Goal: Task Accomplishment & Management: Use online tool/utility

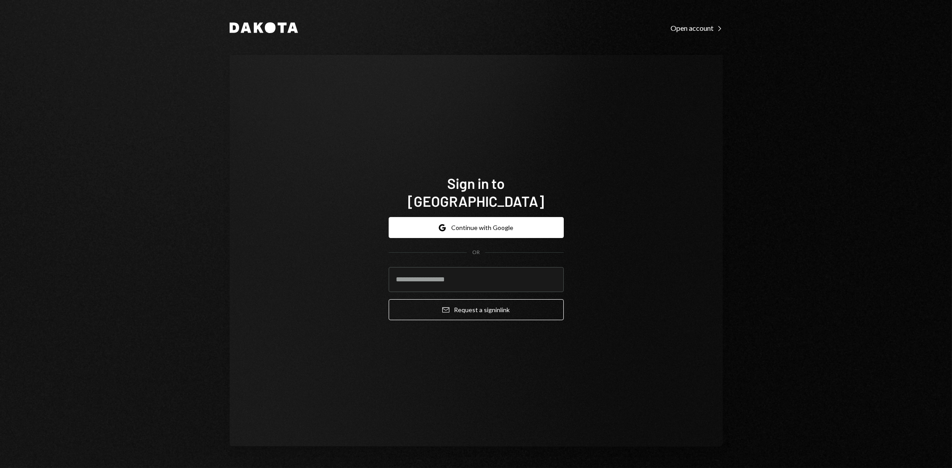
type input "**********"
click at [499, 306] on button "Email Request a sign in link" at bounding box center [476, 309] width 175 height 21
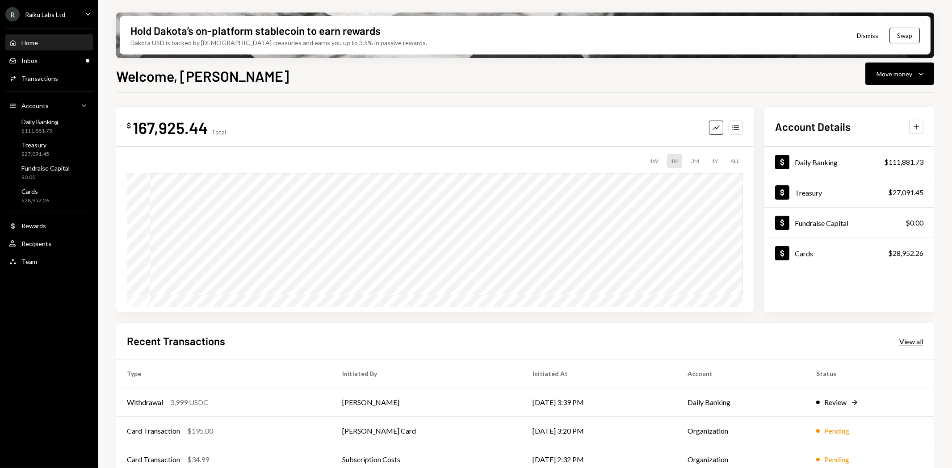
click at [909, 337] on div "View all" at bounding box center [911, 341] width 24 height 9
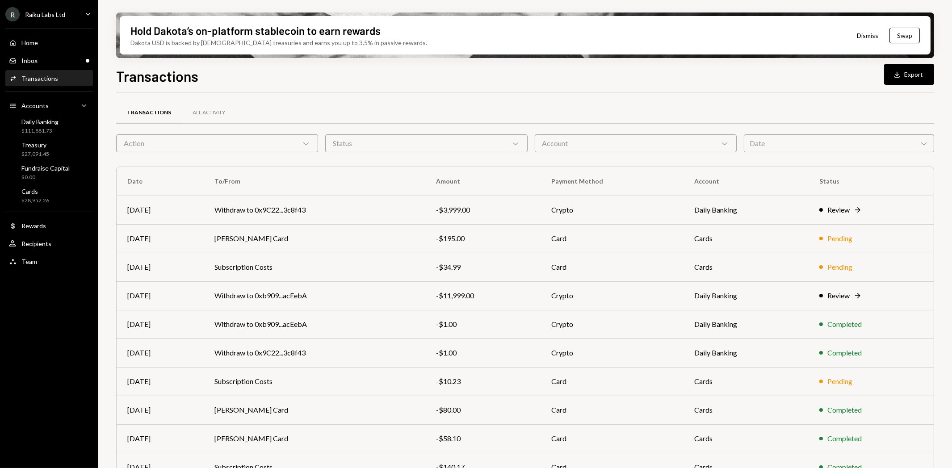
click at [776, 144] on div "Date Chevron Down" at bounding box center [839, 143] width 190 height 18
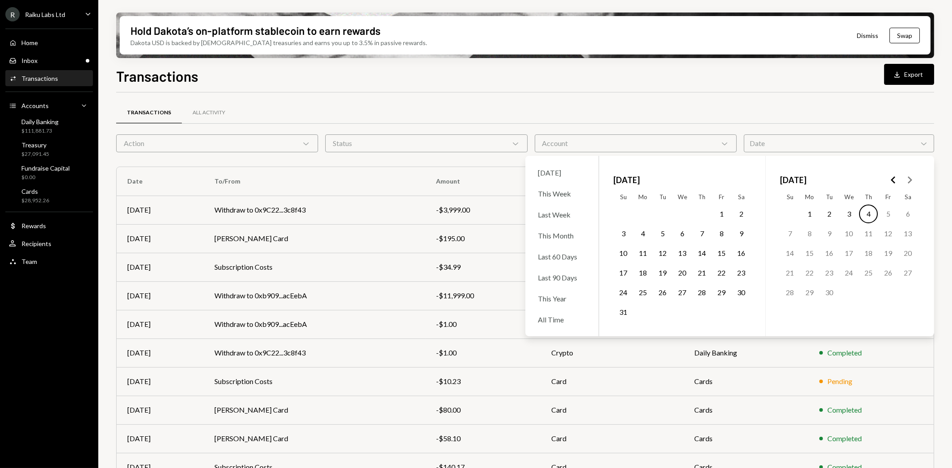
click at [625, 310] on button "31" at bounding box center [623, 312] width 19 height 19
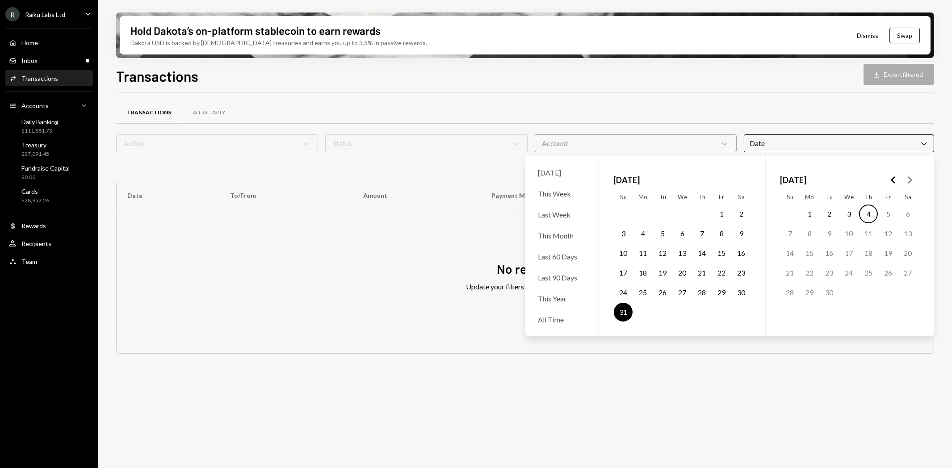
click at [806, 210] on button "1" at bounding box center [809, 214] width 19 height 19
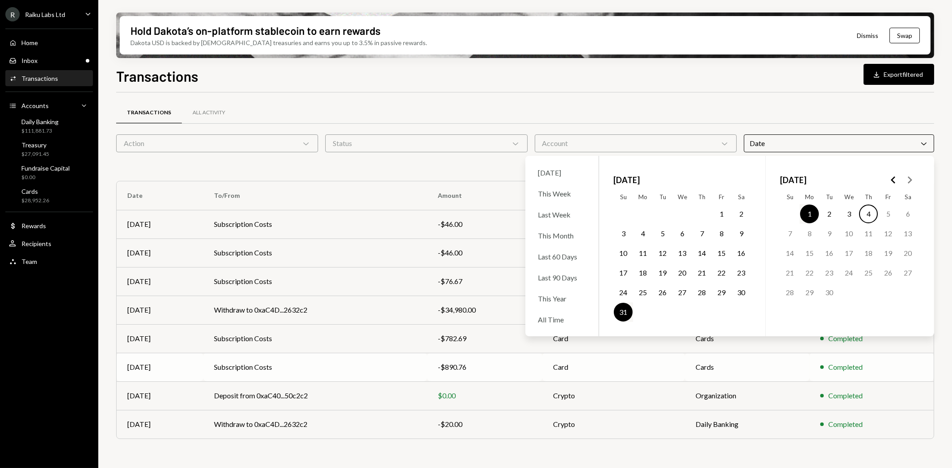
click at [453, 371] on div "-$890.76" at bounding box center [485, 367] width 94 height 11
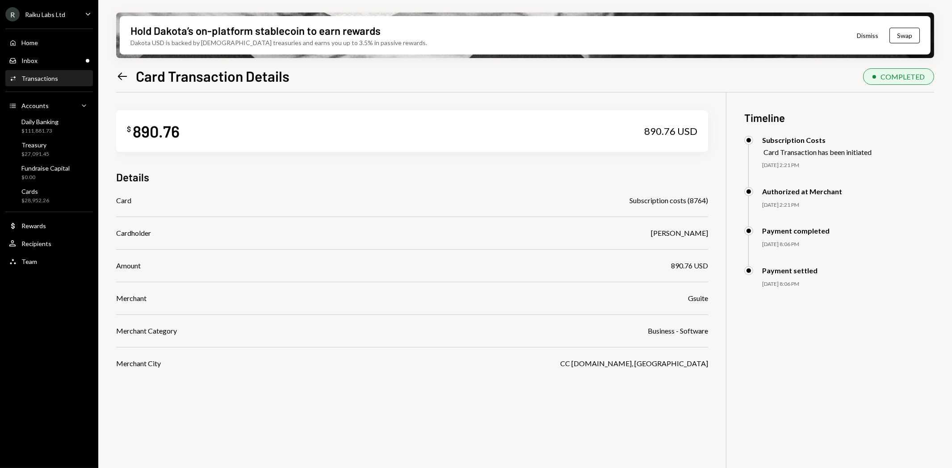
click at [21, 316] on div "R Raiku Labs Ltd Caret Down Home Home Inbox Inbox Activities Transactions Accou…" at bounding box center [49, 234] width 98 height 468
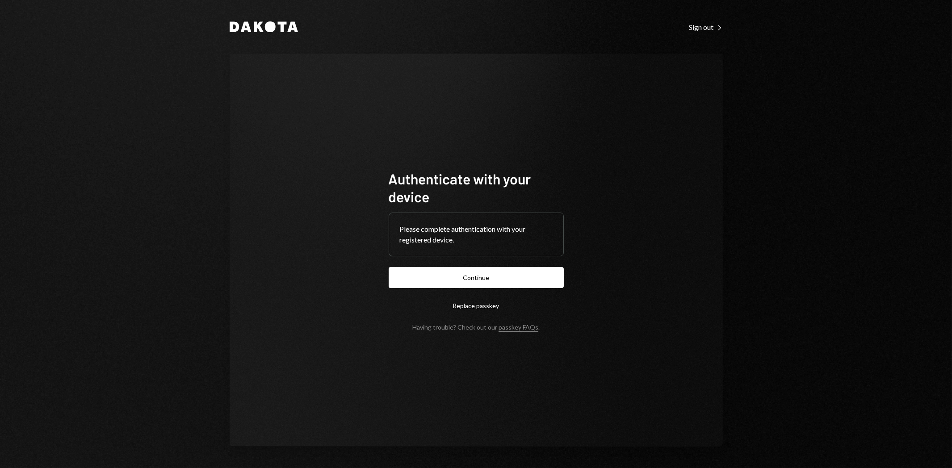
click at [480, 272] on button "Continue" at bounding box center [476, 277] width 175 height 21
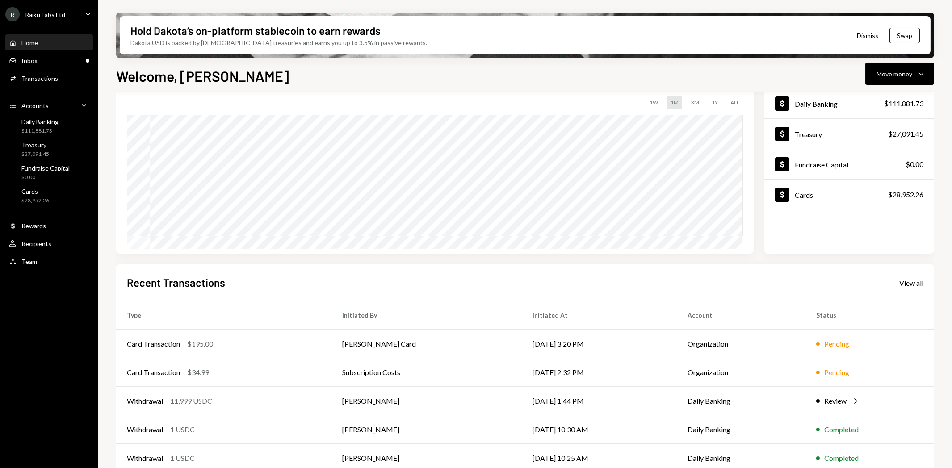
scroll to position [70, 0]
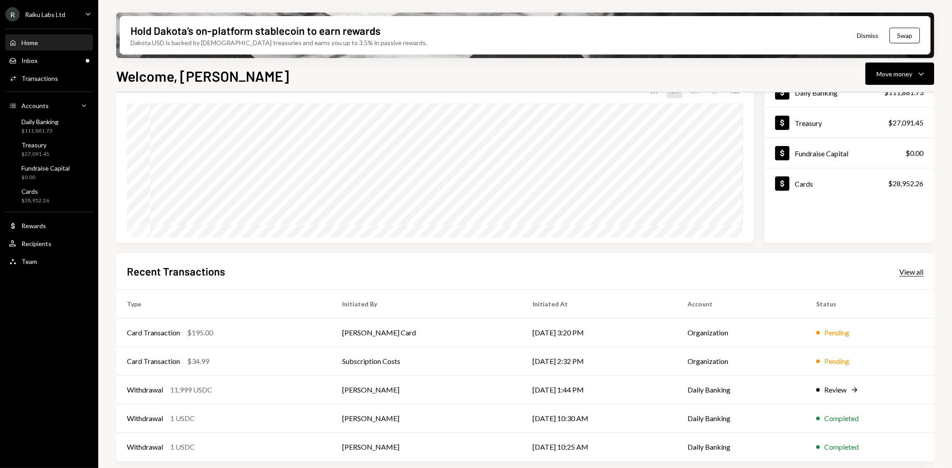
click at [905, 272] on div "View all" at bounding box center [911, 272] width 24 height 9
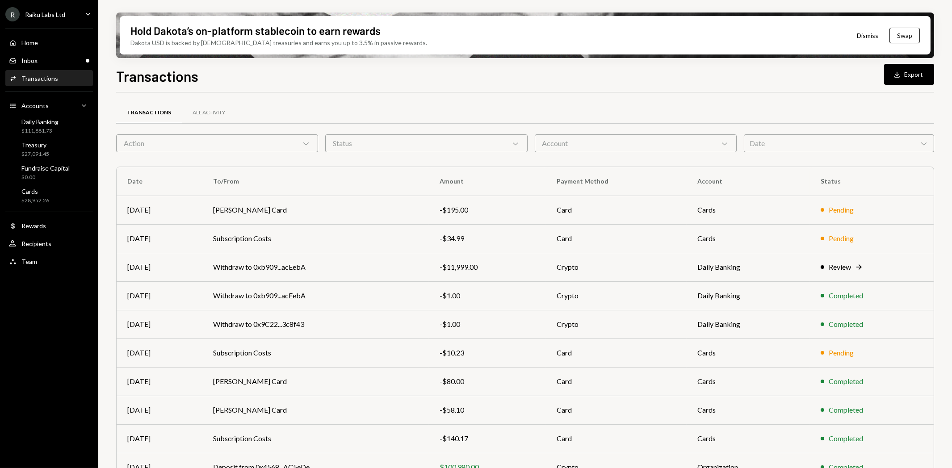
click at [767, 141] on div "Date Chevron Down" at bounding box center [839, 143] width 190 height 18
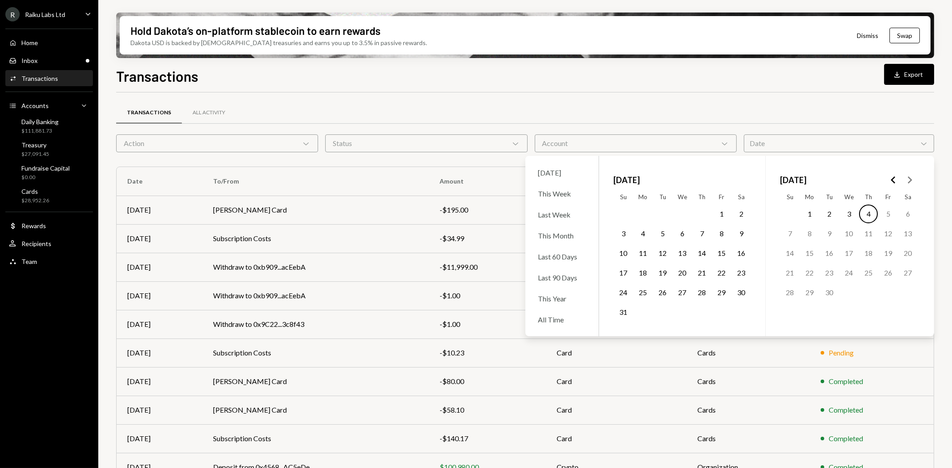
click at [718, 271] on button "22" at bounding box center [721, 272] width 19 height 19
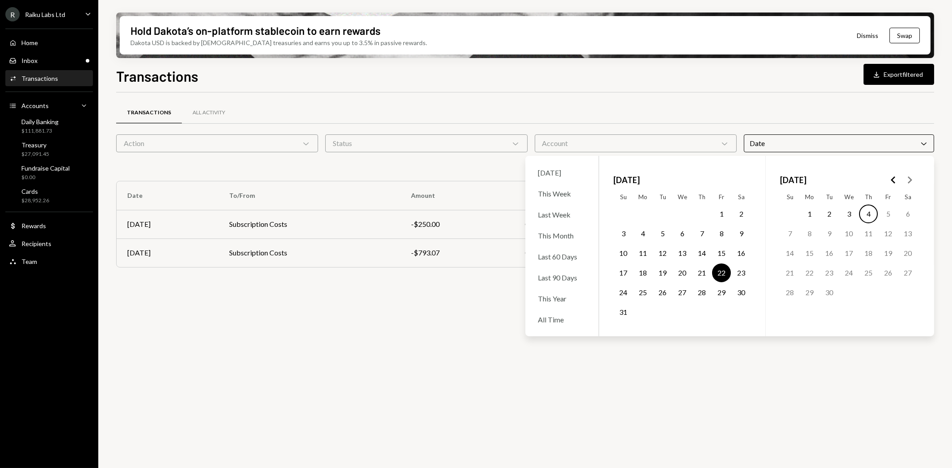
click at [485, 312] on div "Transactions All Activity Action Chevron Down Status Chevron Down Account Chevr…" at bounding box center [525, 285] width 818 height 386
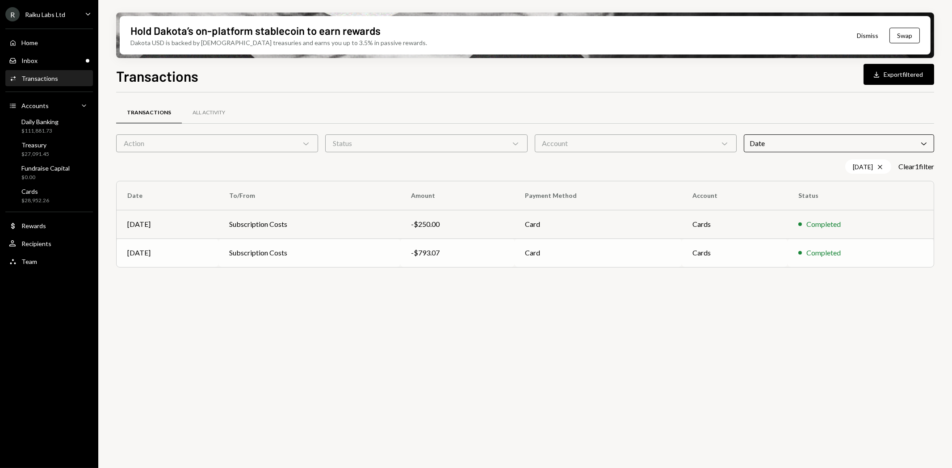
click at [262, 253] on td "Subscription Costs" at bounding box center [308, 252] width 181 height 29
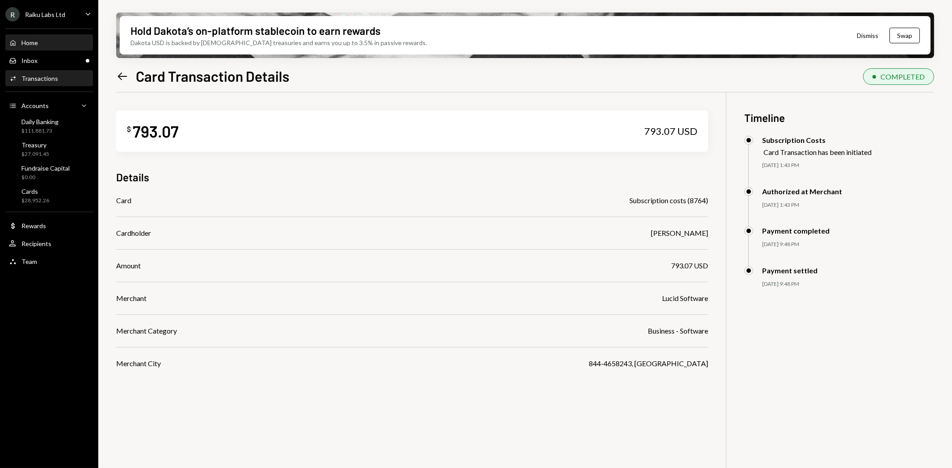
click at [38, 44] on div "Home" at bounding box center [29, 43] width 17 height 8
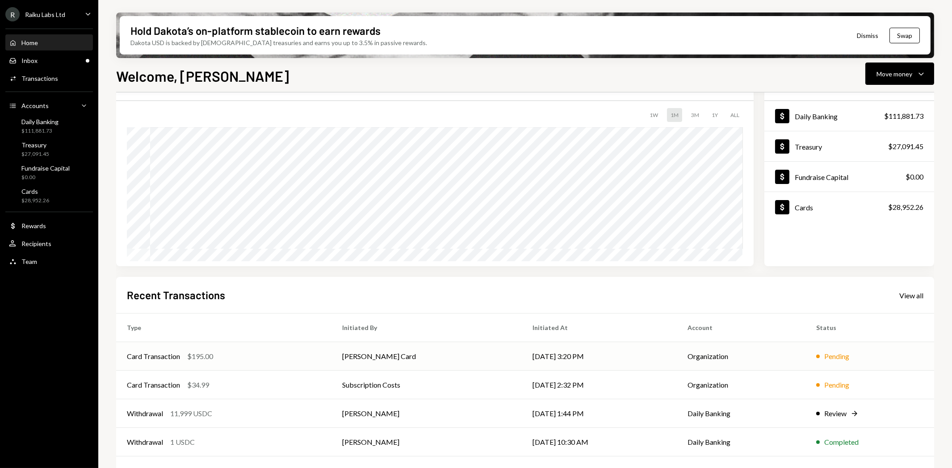
scroll to position [70, 0]
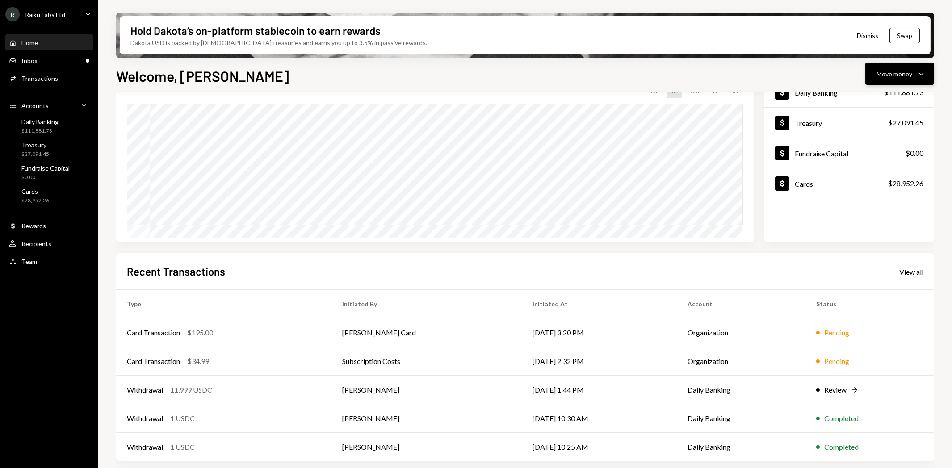
click at [892, 74] on div "Move money" at bounding box center [894, 73] width 36 height 9
click at [730, 85] on div "Welcome, Anthony Move money Caret Down $ 167,925.44 Total Graph Accounts 1W 1M …" at bounding box center [525, 293] width 818 height 456
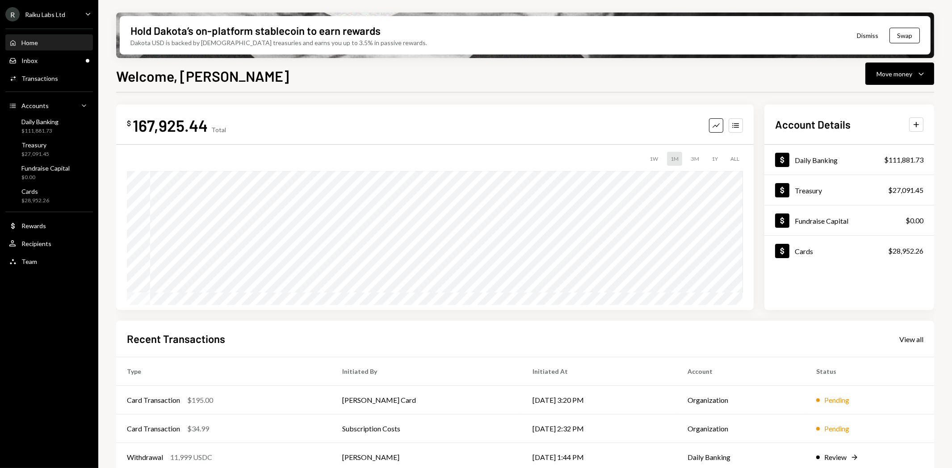
scroll to position [0, 0]
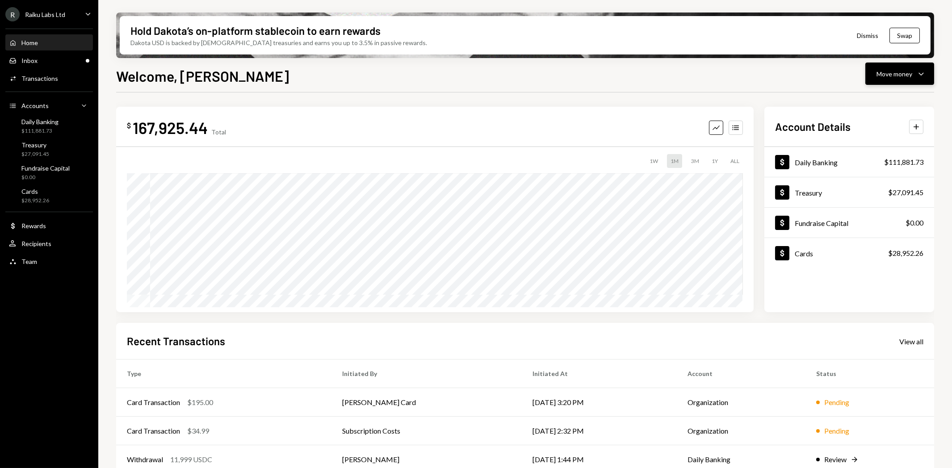
click at [899, 82] on button "Move money Caret Down" at bounding box center [899, 74] width 69 height 22
click at [873, 101] on div "Send" at bounding box center [892, 100] width 65 height 9
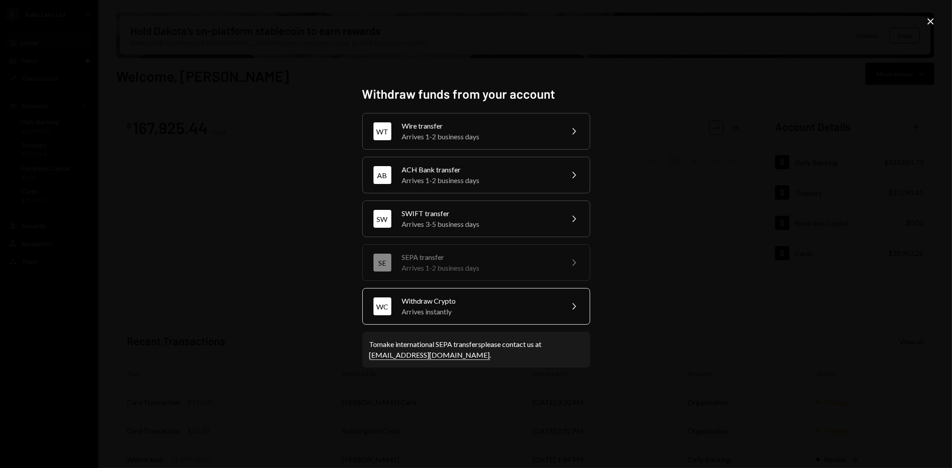
click at [427, 301] on div "Withdraw Crypto" at bounding box center [479, 301] width 155 height 11
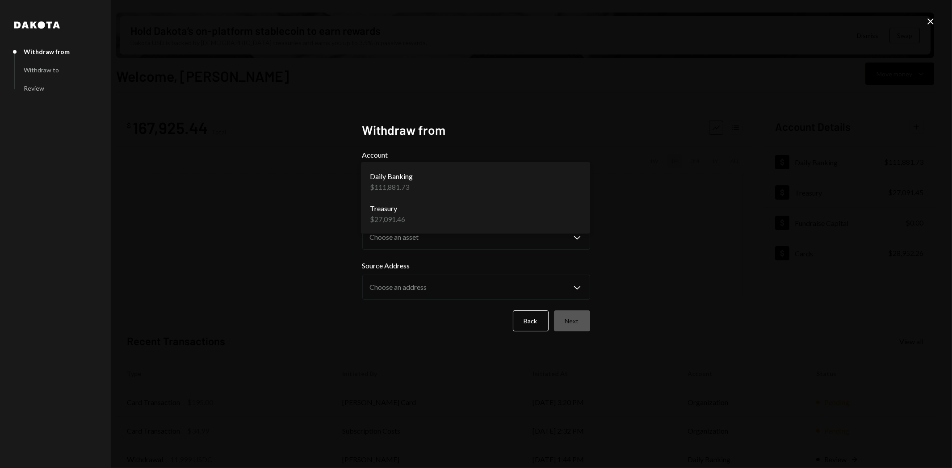
click at [443, 186] on body "R Raiku Labs Ltd Caret Down Home Home Inbox Inbox Activities Transactions Accou…" at bounding box center [476, 234] width 952 height 468
select select "**********"
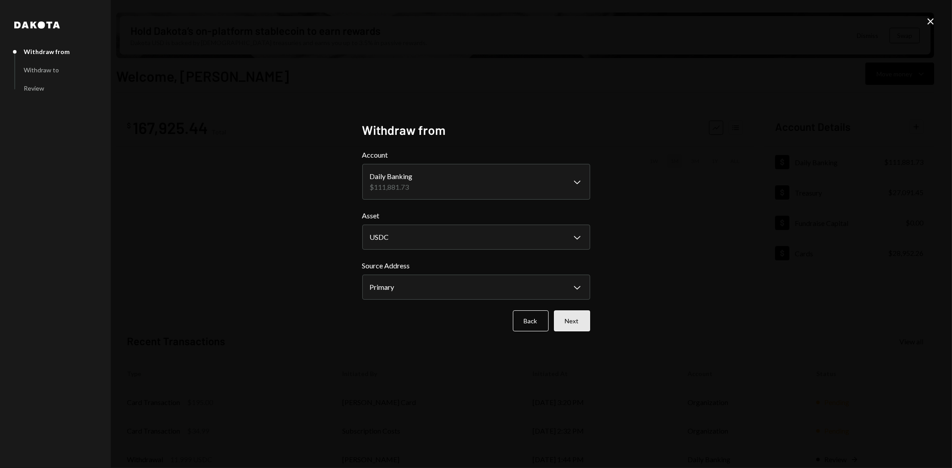
click at [572, 315] on button "Next" at bounding box center [572, 320] width 36 height 21
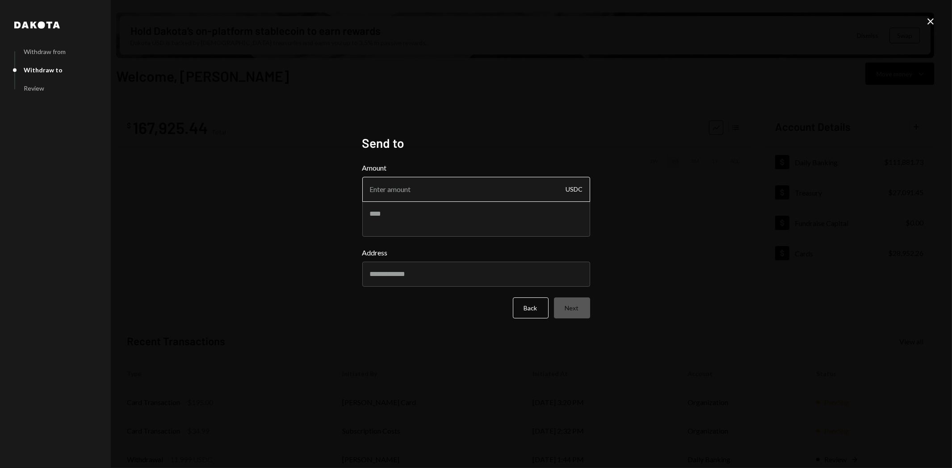
click at [506, 189] on input "Amount" at bounding box center [476, 189] width 228 height 25
type input "3999.00"
click at [398, 210] on textarea at bounding box center [476, 219] width 228 height 36
paste textarea "**********"
click at [370, 213] on textarea "**********" at bounding box center [476, 219] width 228 height 36
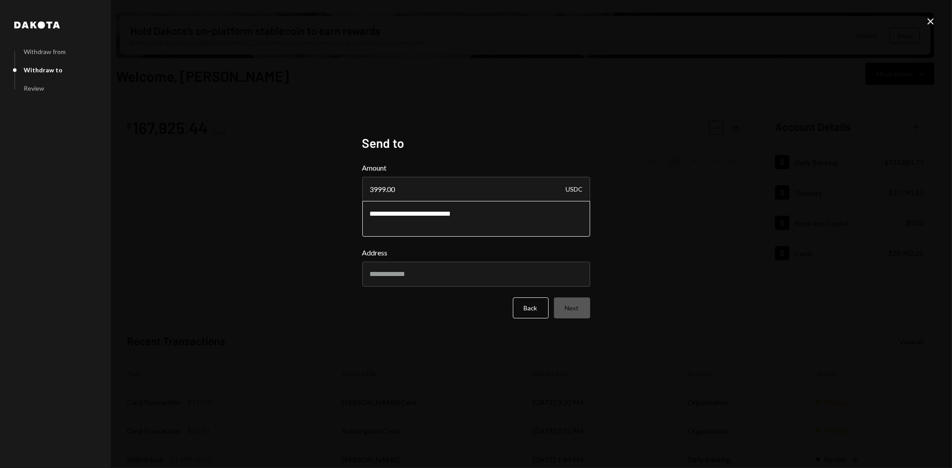
type textarea "**********"
click at [385, 272] on input "Address" at bounding box center [476, 274] width 228 height 25
paste input "**********"
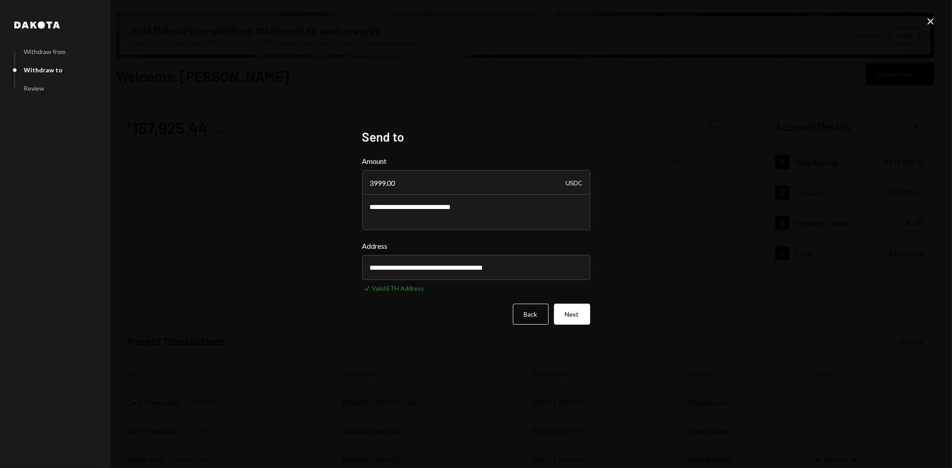
type input "**********"
click at [577, 312] on button "Next" at bounding box center [572, 314] width 36 height 21
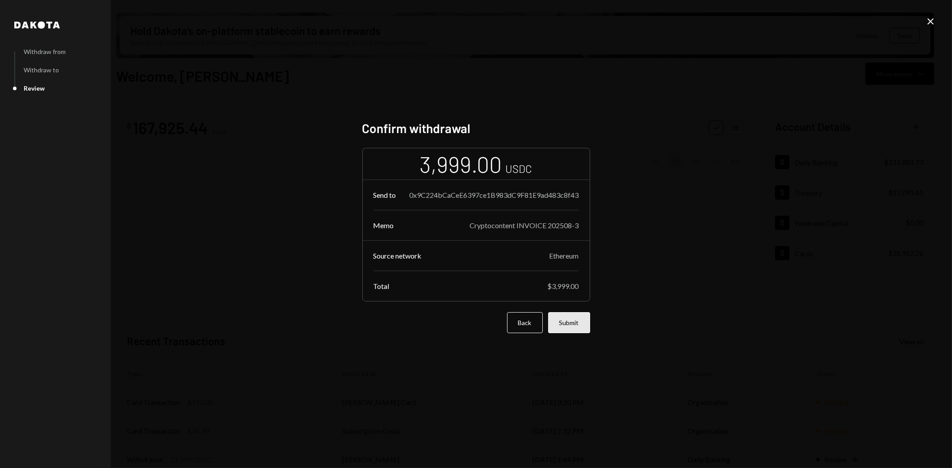
click at [575, 324] on button "Submit" at bounding box center [569, 322] width 42 height 21
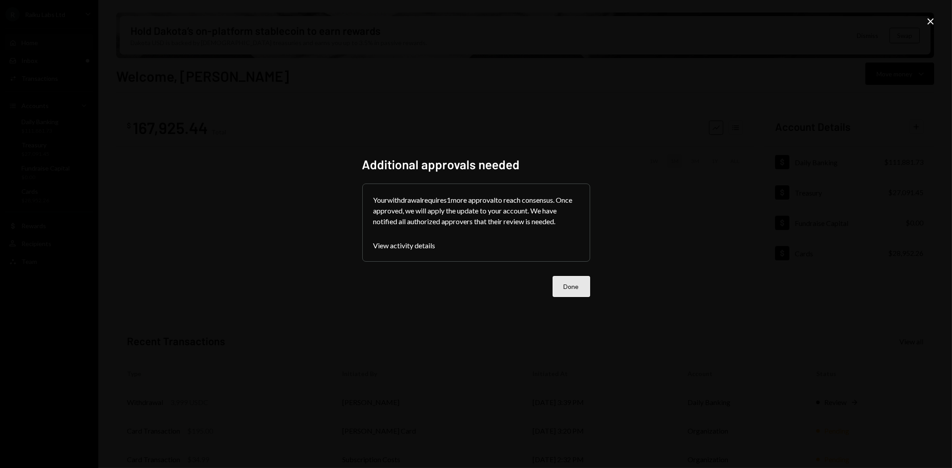
click at [570, 290] on button "Done" at bounding box center [571, 286] width 38 height 21
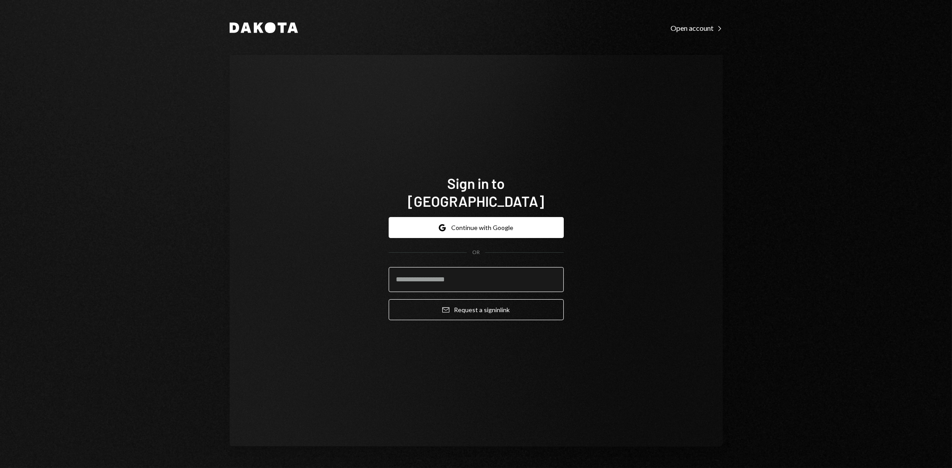
click at [499, 267] on input "email" at bounding box center [476, 279] width 175 height 25
click at [676, 320] on div "Sign in to [GEOGRAPHIC_DATA] Google Continue with Google OR Email Request a sig…" at bounding box center [476, 251] width 493 height 392
click at [543, 275] on input "email" at bounding box center [476, 279] width 175 height 25
type input "**********"
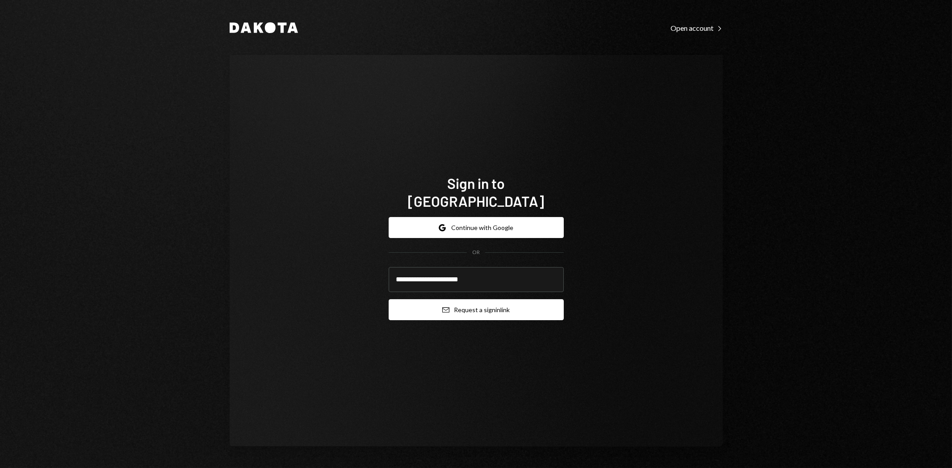
click at [502, 301] on button "Email Request a sign in link" at bounding box center [476, 309] width 175 height 21
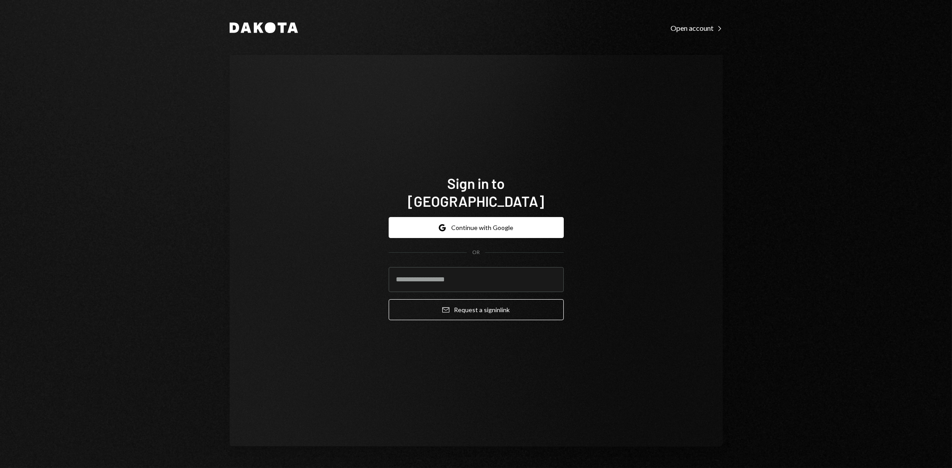
type input "**********"
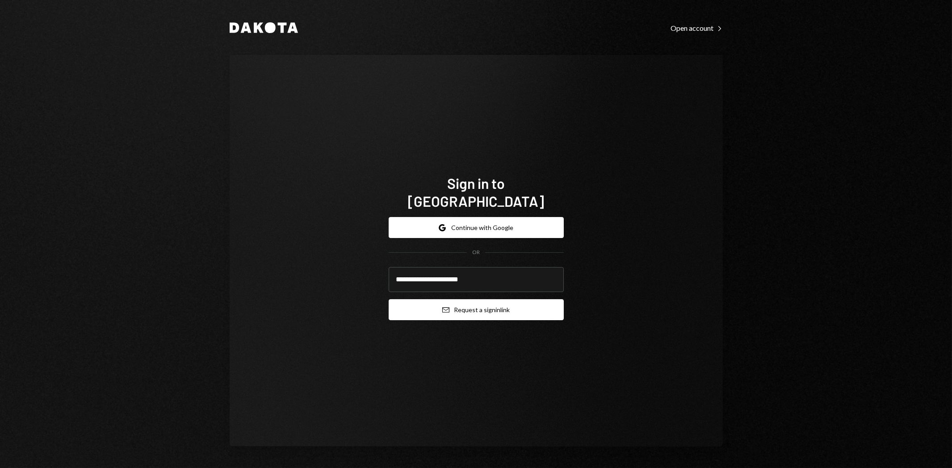
click at [479, 305] on button "Email Request a sign in link" at bounding box center [476, 309] width 175 height 21
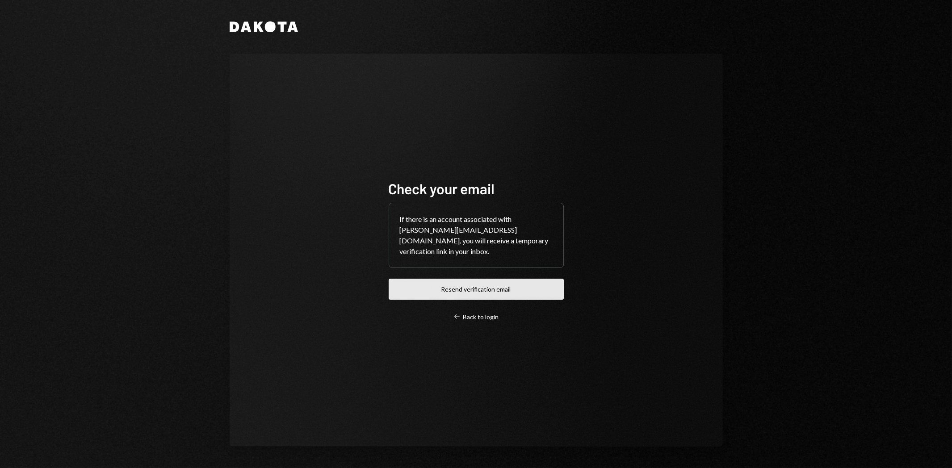
click at [458, 283] on button "Resend verification email" at bounding box center [476, 289] width 175 height 21
